Goal: Check status

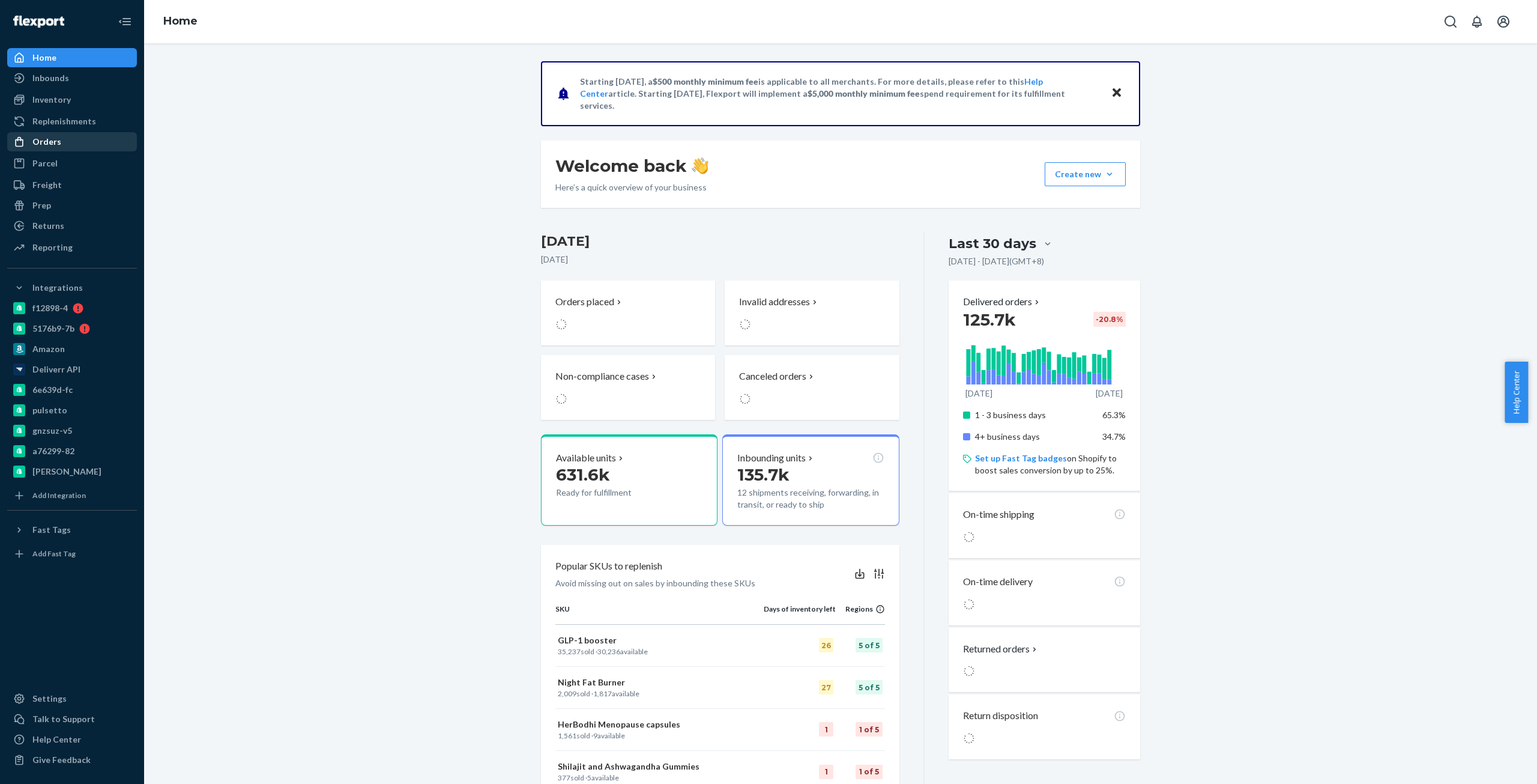
click at [56, 145] on div "Orders" at bounding box center [47, 141] width 29 height 12
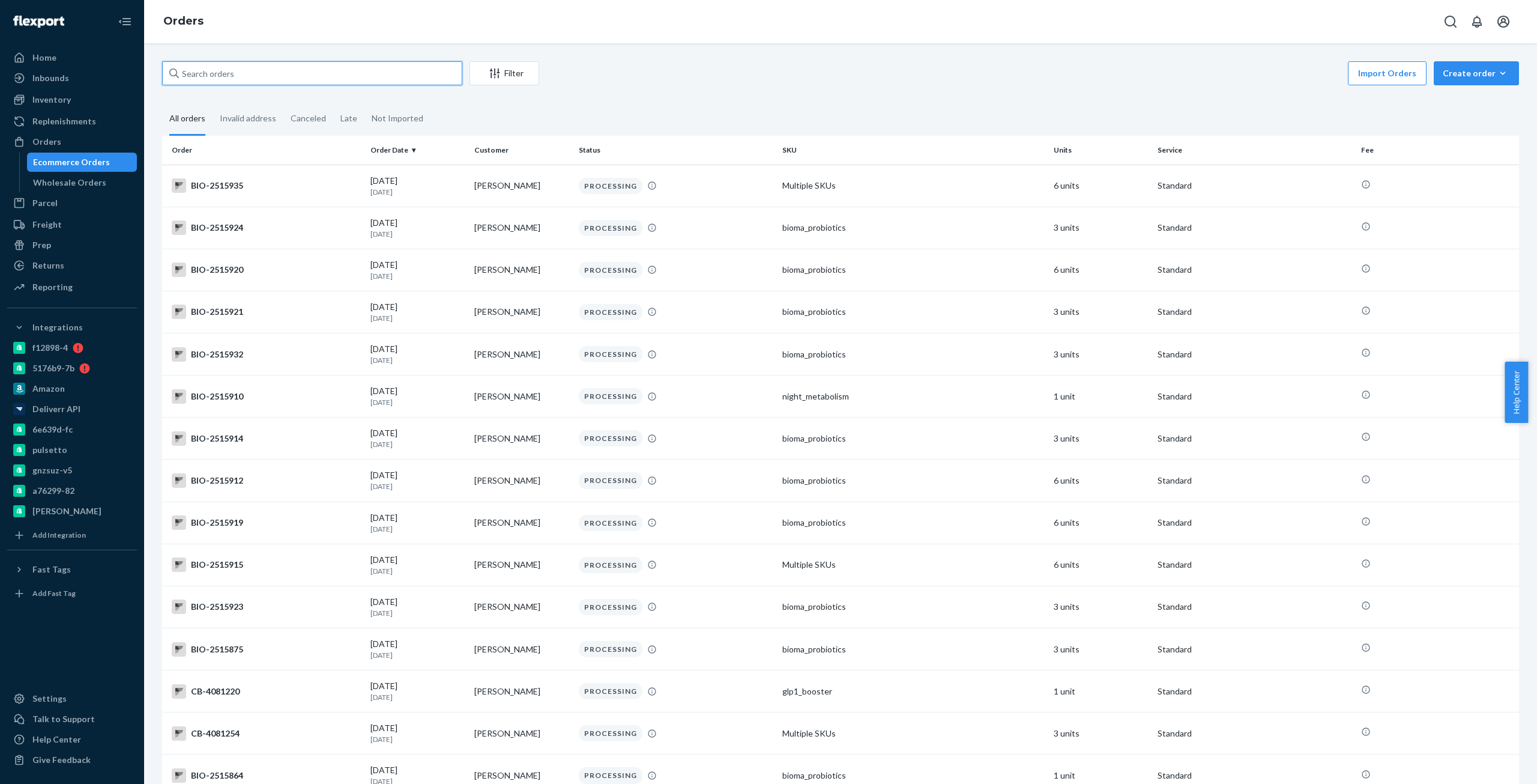
click at [379, 62] on input "text" at bounding box center [312, 73] width 300 height 24
paste input "2500273"
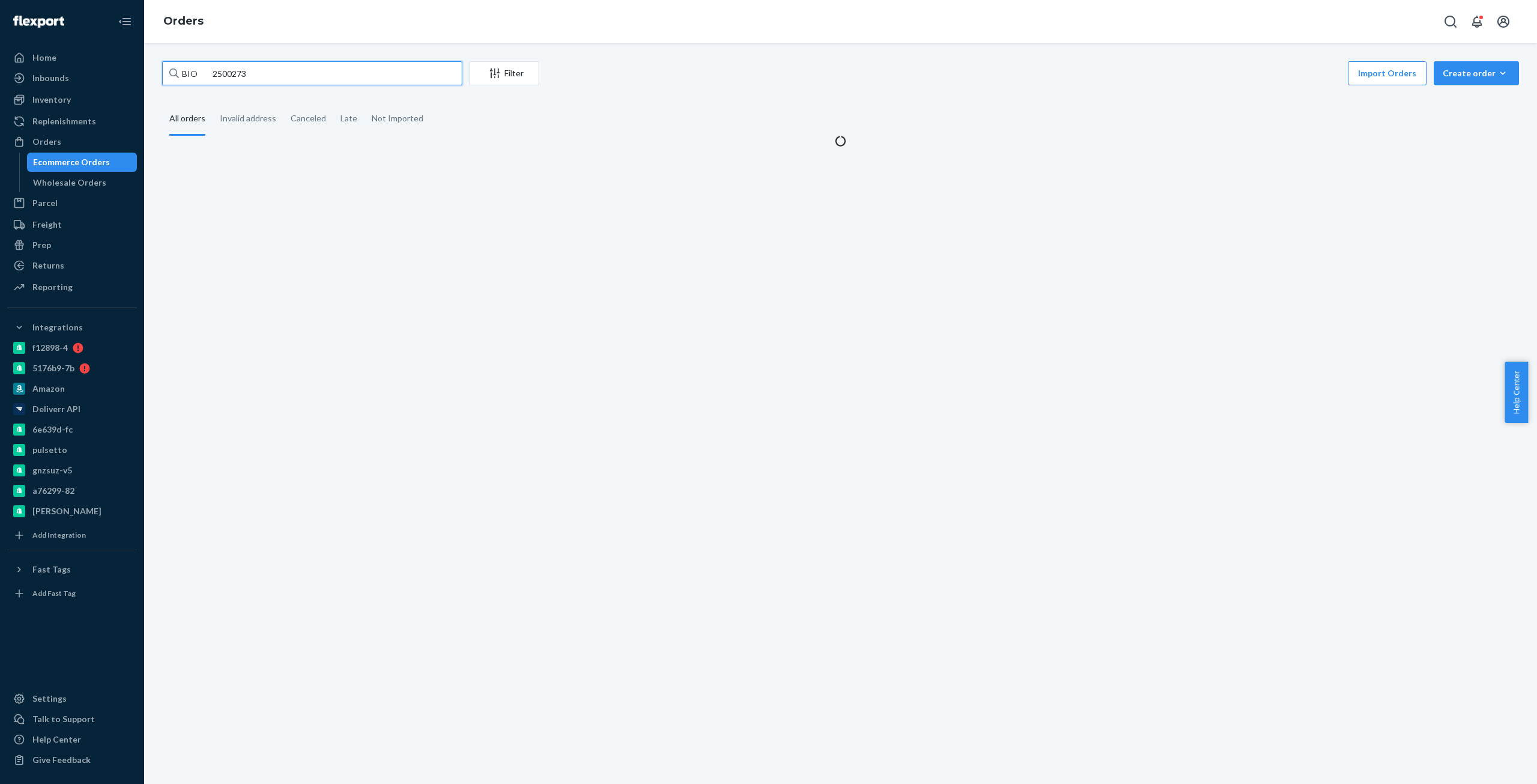
type input "BIO 2500273"
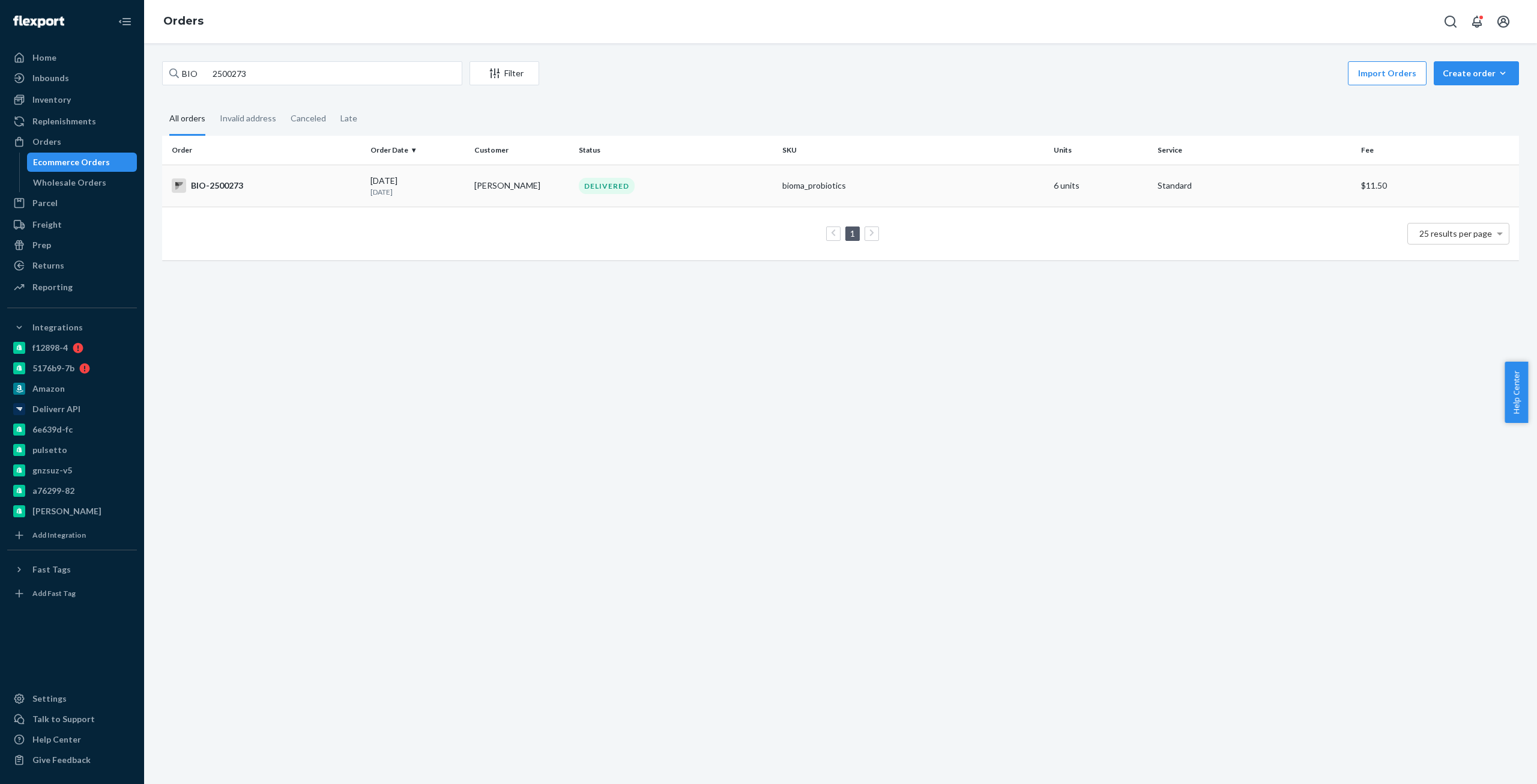
click at [331, 179] on div "BIO-2500273" at bounding box center [266, 185] width 189 height 15
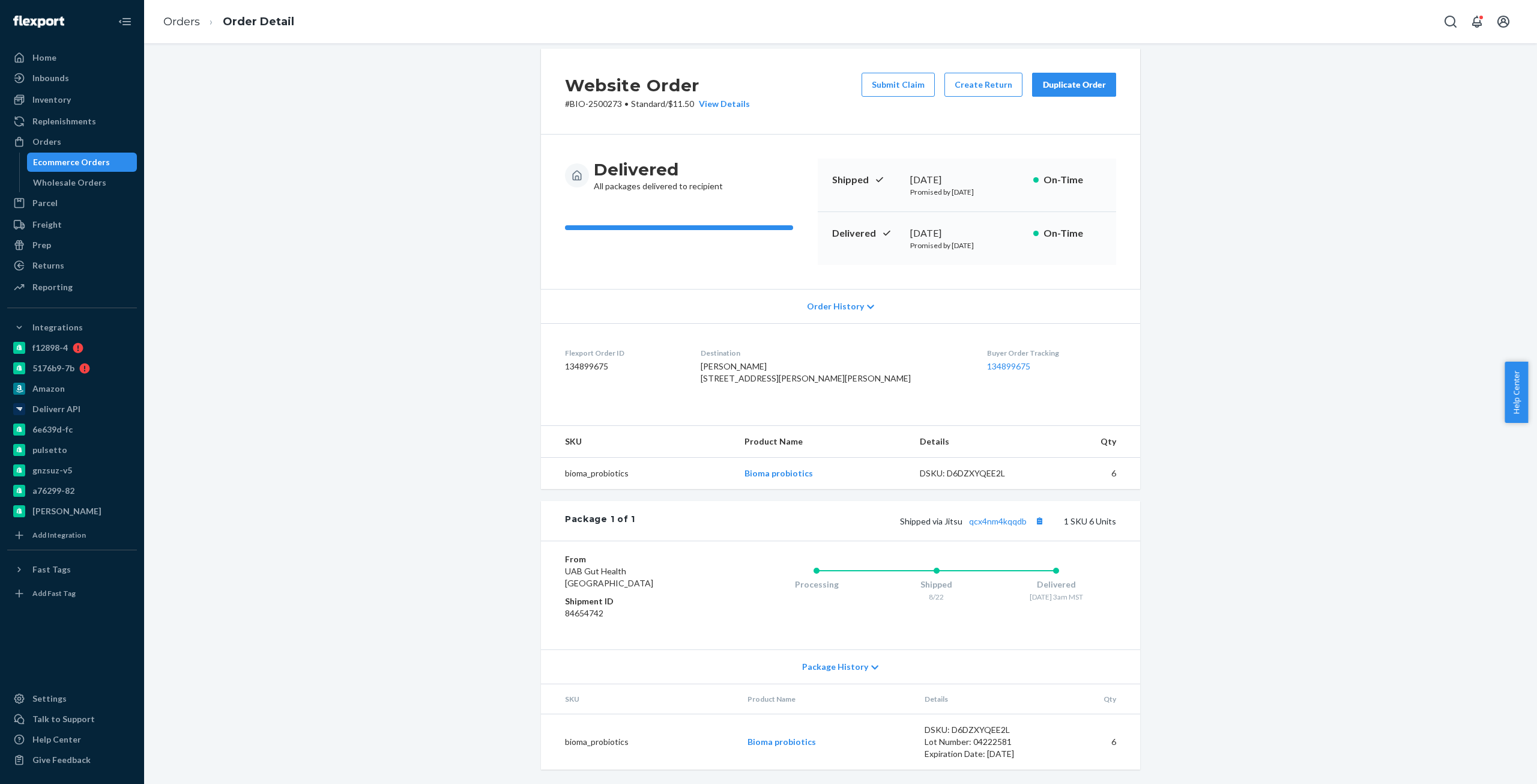
scroll to position [37, 0]
drag, startPoint x: 1029, startPoint y: 519, endPoint x: 1022, endPoint y: 519, distance: 7.0
click at [1022, 519] on span "Shipped via Jitsu qcx4nm4kqqdb" at bounding box center [973, 521] width 147 height 10
copy link "qcx4nm4kqqdb"
drag, startPoint x: 1025, startPoint y: 521, endPoint x: 967, endPoint y: 530, distance: 58.7
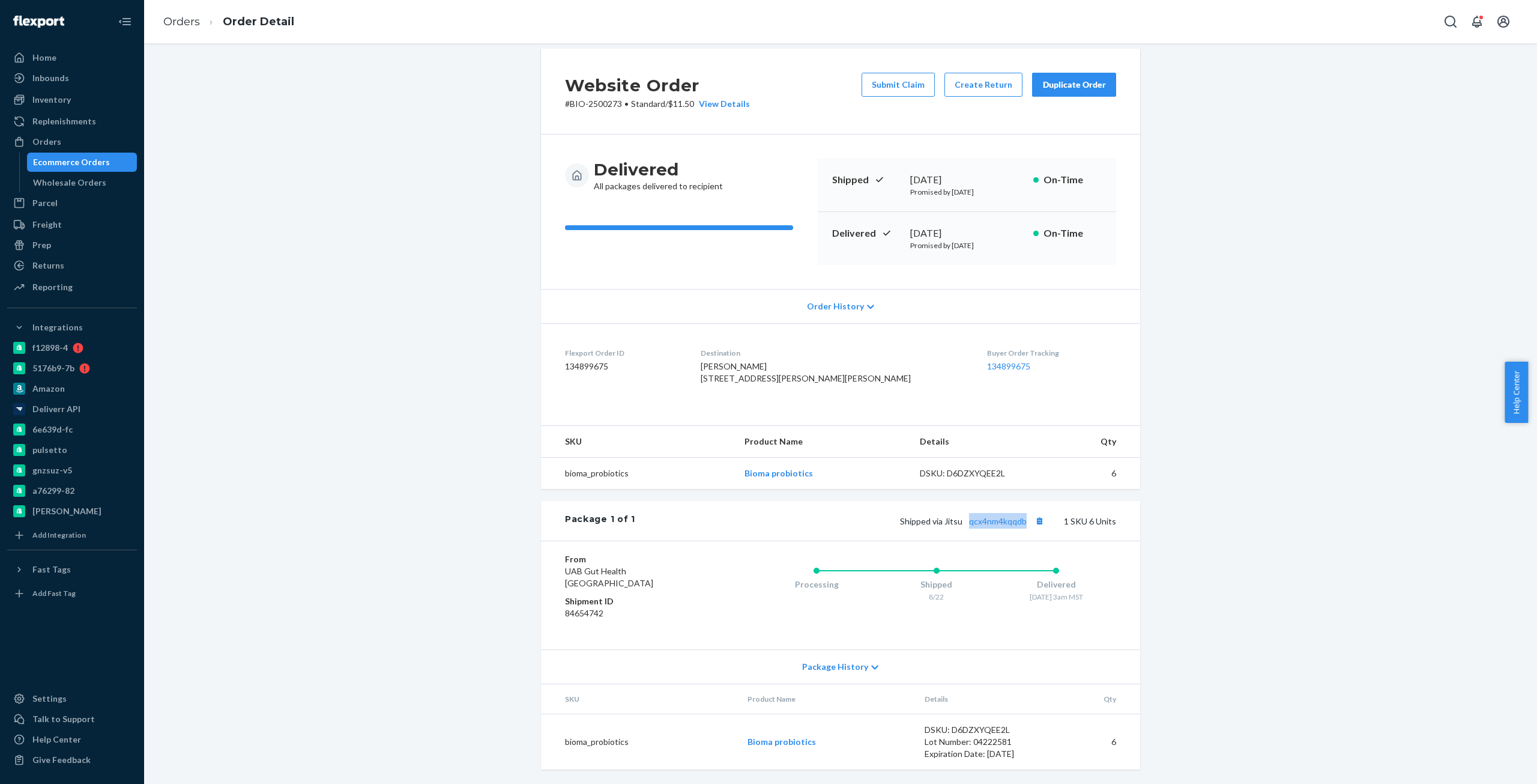
click at [967, 530] on div "Package 1 of 1 Shipped via Jitsu qcx4nm4kqqdb 1 SKU 6 Units" at bounding box center [840, 520] width 599 height 40
drag, startPoint x: 305, startPoint y: 348, endPoint x: 295, endPoint y: 327, distance: 23.3
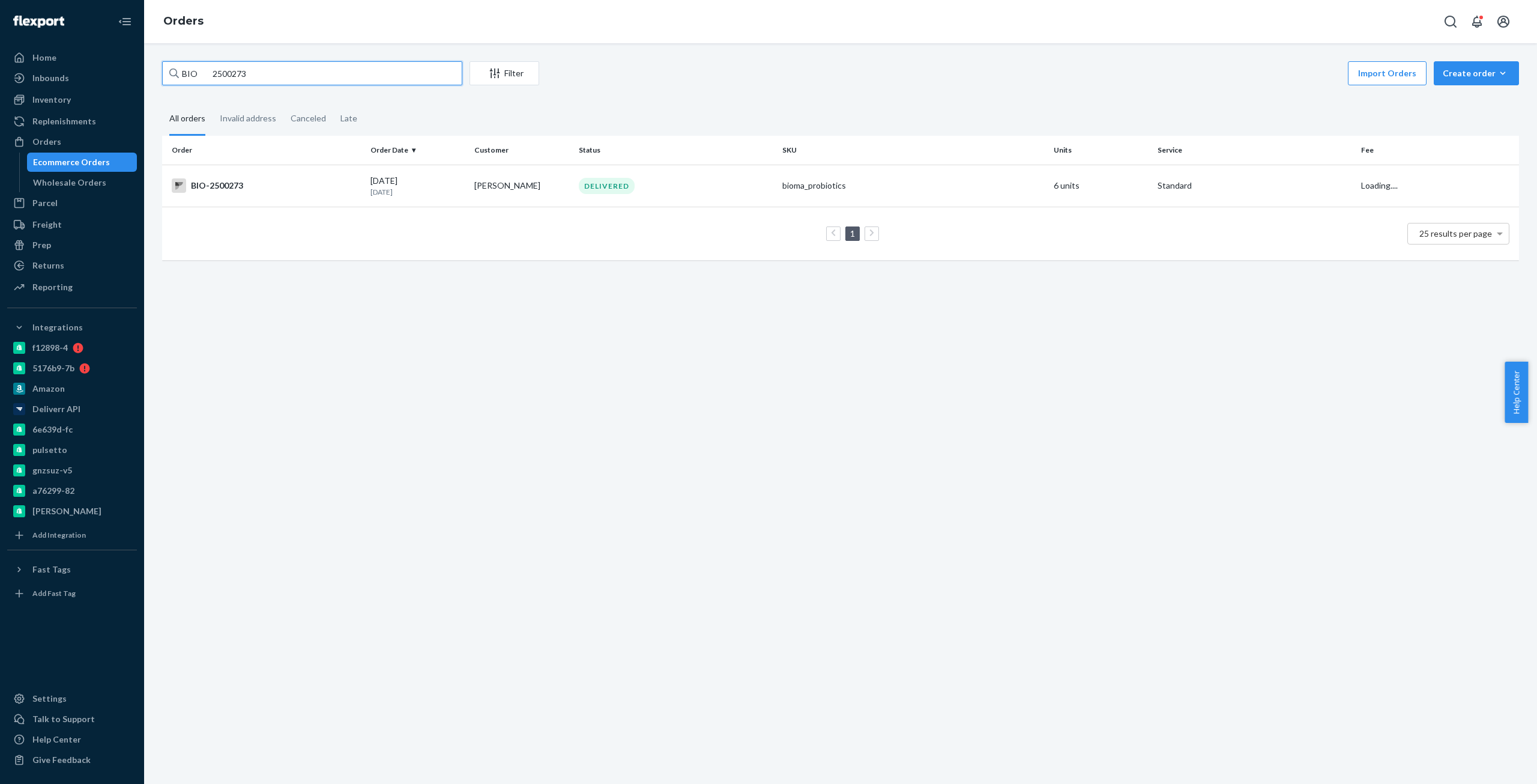
click at [226, 70] on input "BIO 2500273" at bounding box center [312, 73] width 300 height 24
paste input "453586"
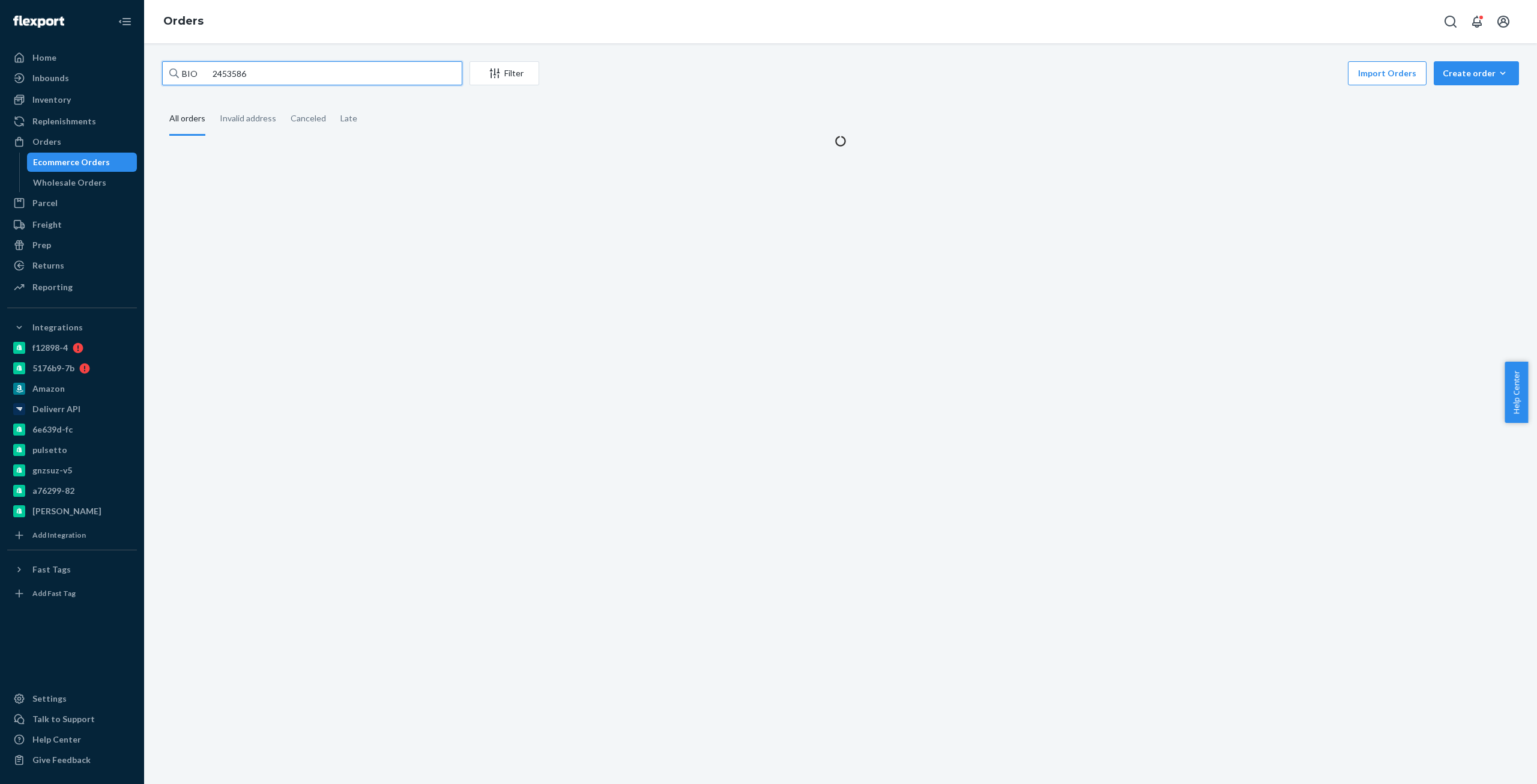
type input "BIO 2453586"
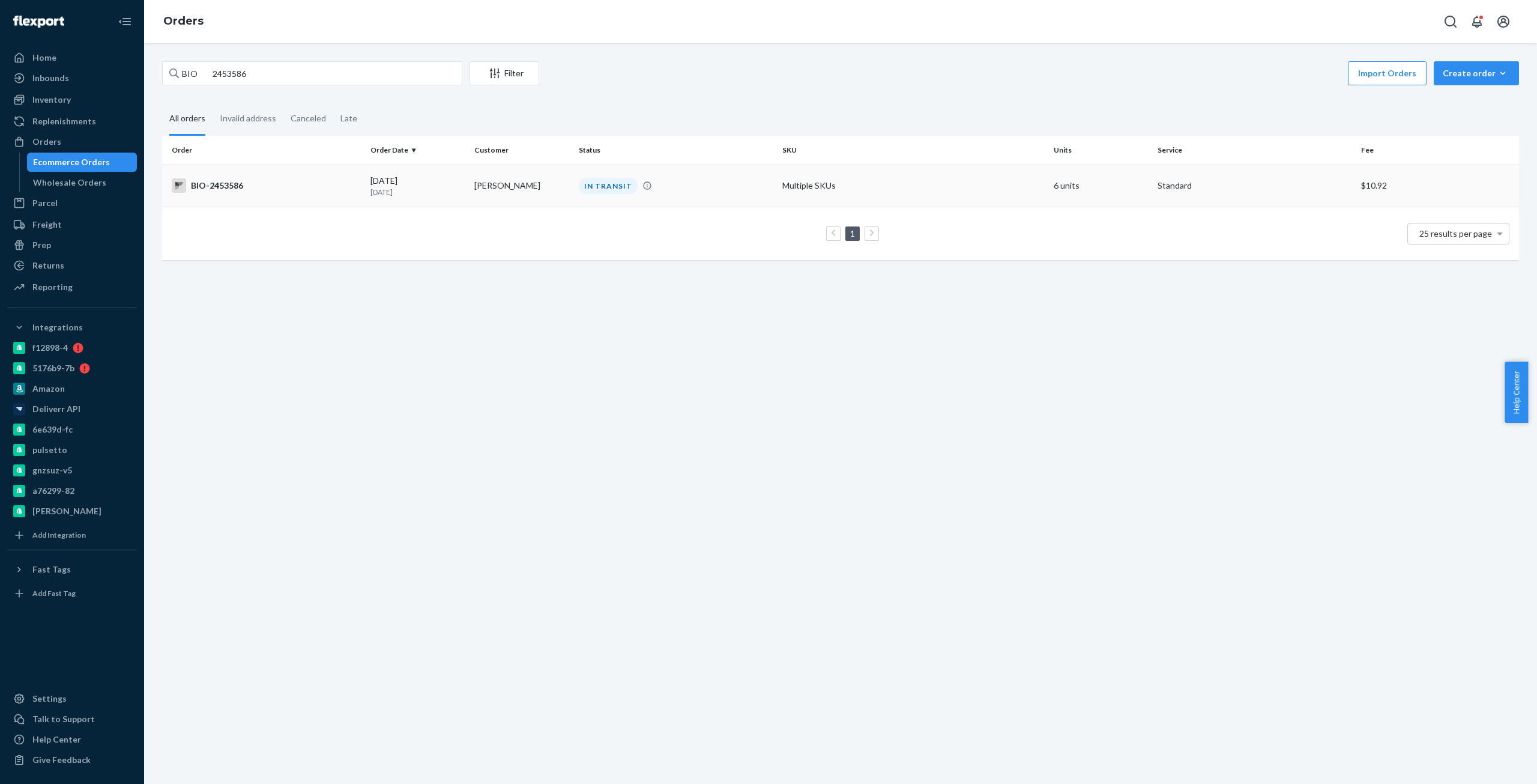
click at [246, 196] on td "BIO-2453586" at bounding box center [263, 185] width 204 height 42
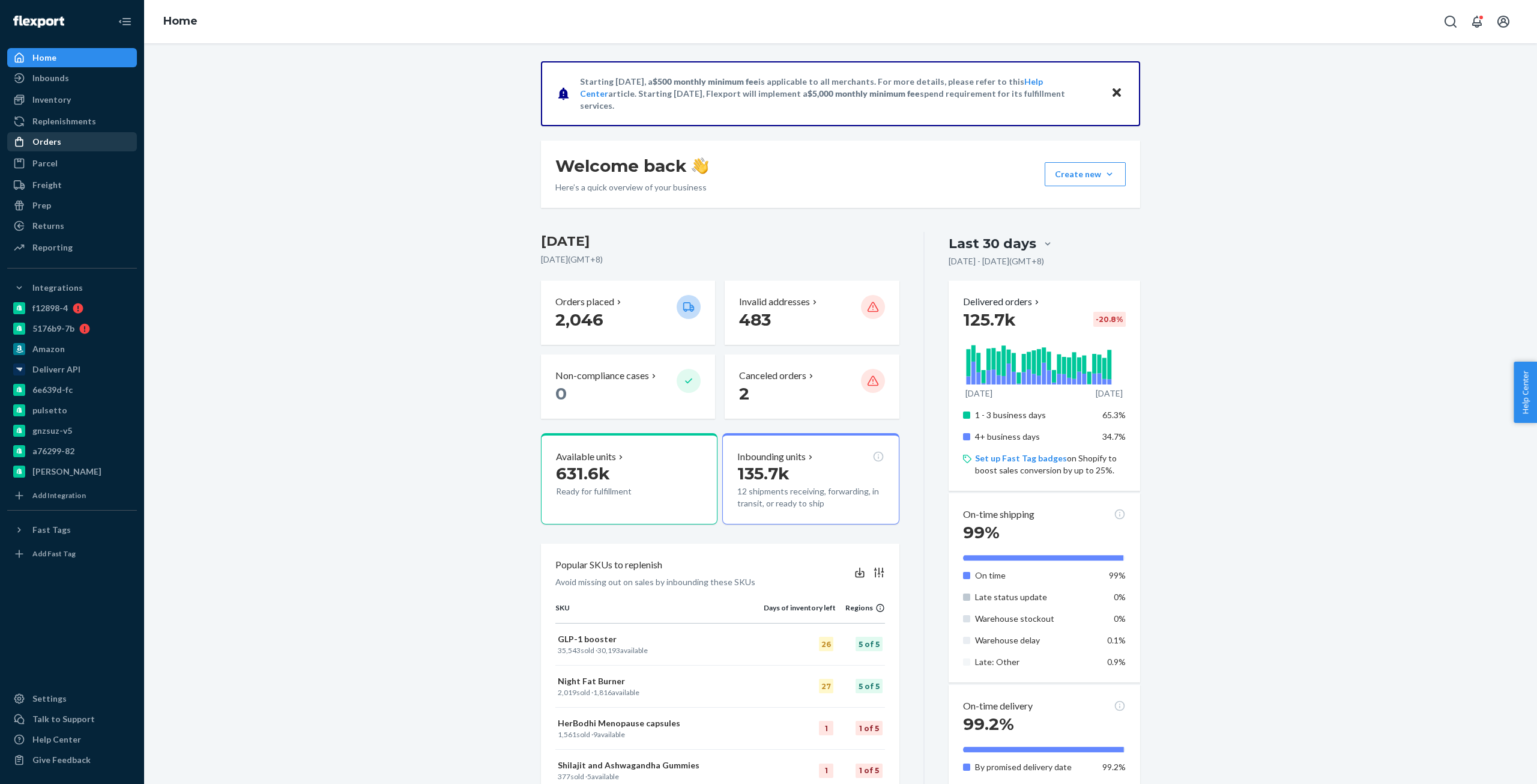
drag, startPoint x: 40, startPoint y: 138, endPoint x: 118, endPoint y: 133, distance: 78.2
click at [40, 138] on div "Orders" at bounding box center [47, 141] width 29 height 12
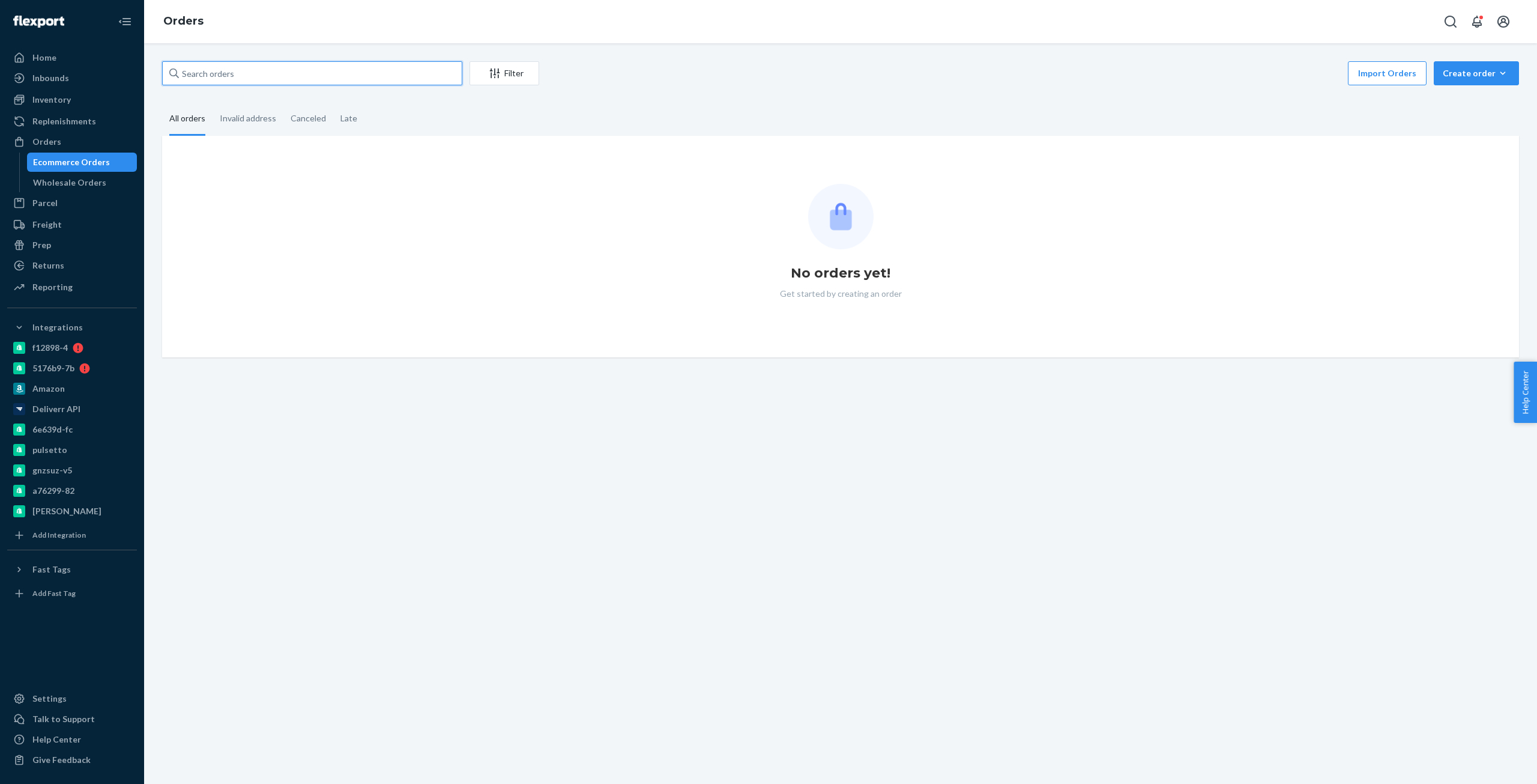
click at [378, 67] on input "text" at bounding box center [312, 73] width 300 height 24
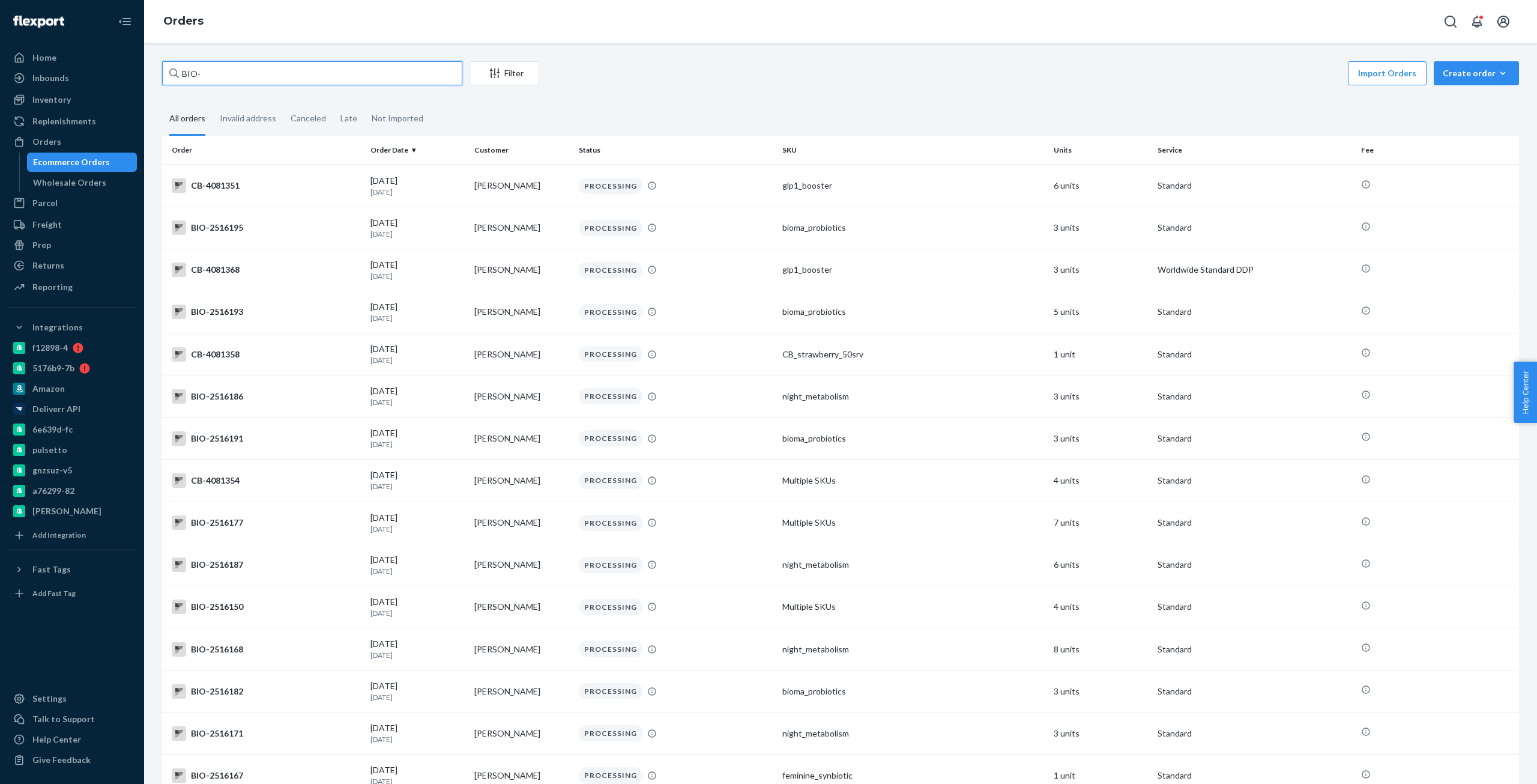
paste input "2423653"
type input "BIO- 2423653"
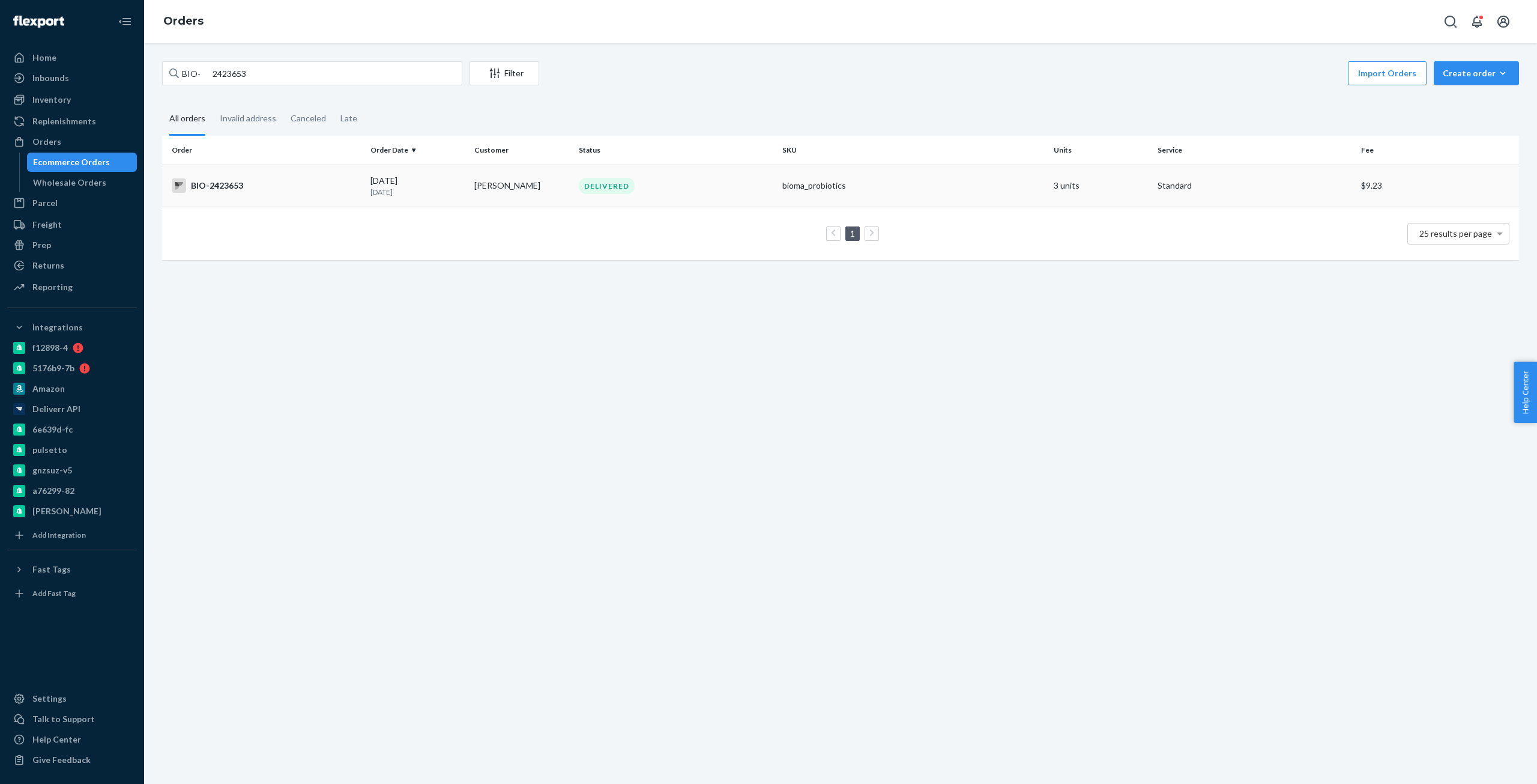
click at [247, 188] on div "BIO-2423653" at bounding box center [266, 185] width 189 height 15
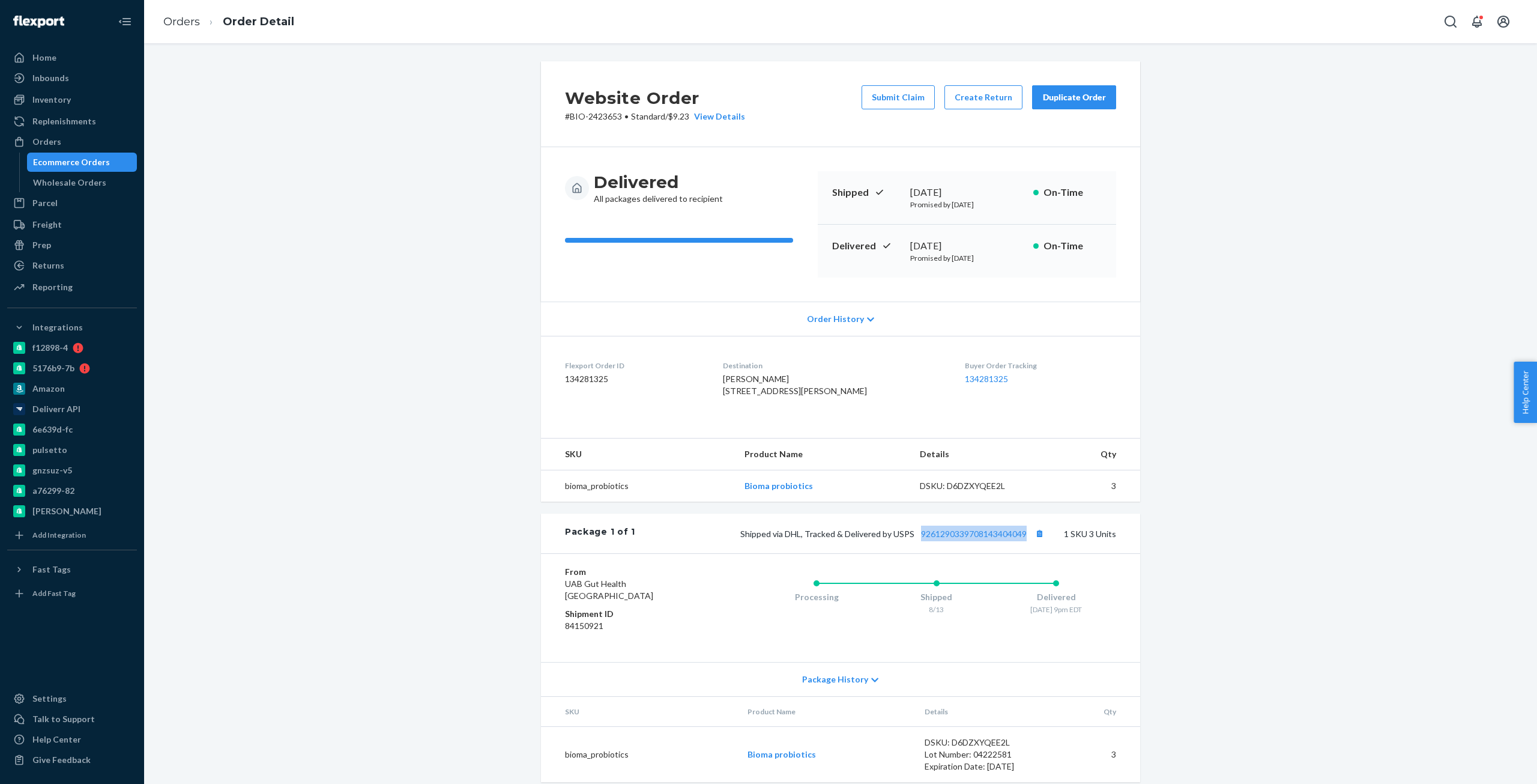
copy link "9261290339708143404049"
